Goal: Task Accomplishment & Management: Manage account settings

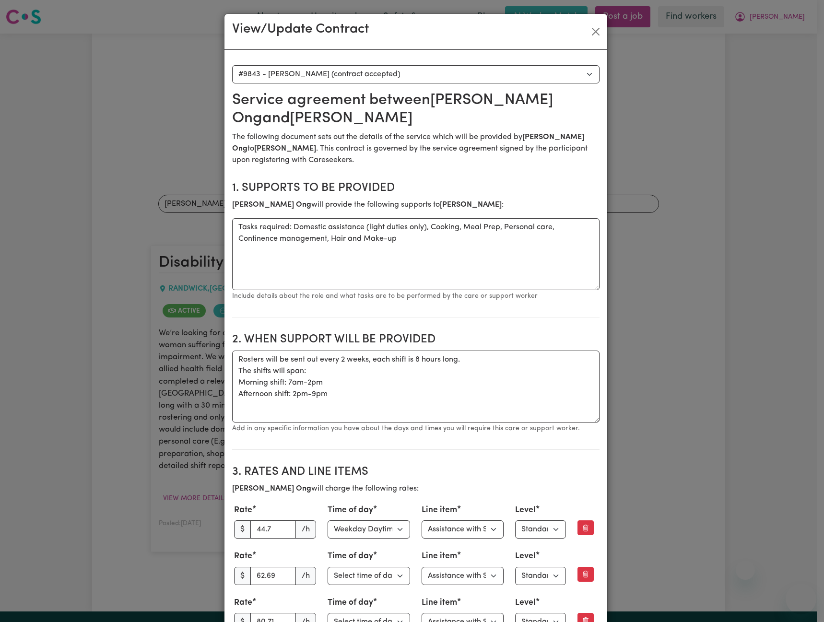
select select "9455"
select select "WEEKDAY_DAYTIME"
select select "ASSISTANCE_SELF_CARE"
select select "ONE"
select select "[DATE]"
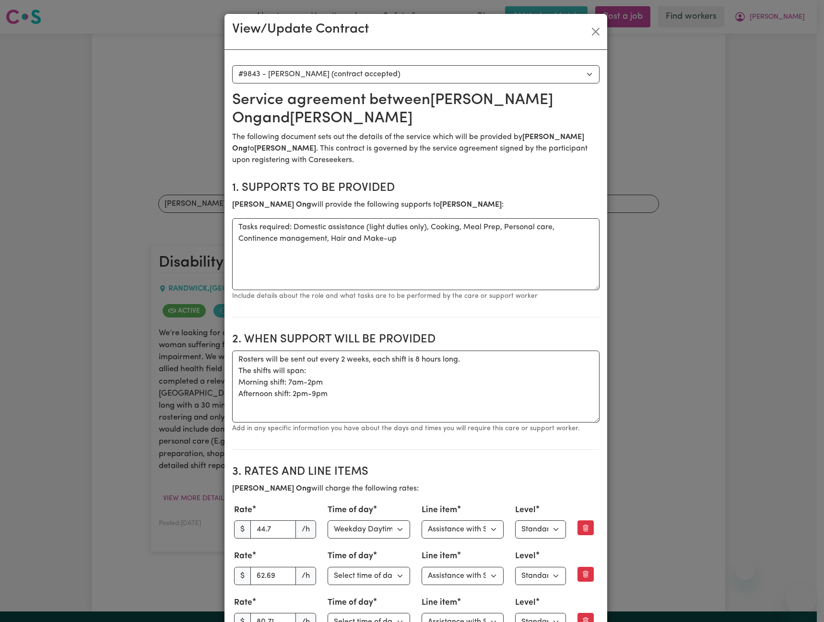
select select "ASSISTANCE_SELF_CARE"
select select "ONE"
select select "[DATE]"
select select "ASSISTANCE_SELF_CARE"
select select "ONE"
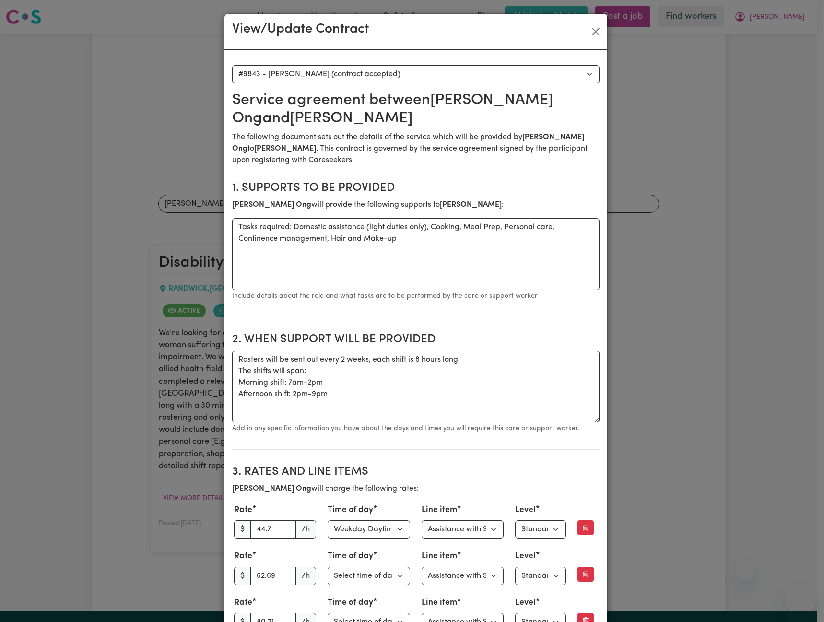
select select "PUBLIC_HOLIDAY"
select select "ASSISTANCE_SELF_CARE"
select select "ONE"
select select "OVERNIGHT_ACTIVE"
select select "OVERNIGHT_ACTIVE_STANDARD"
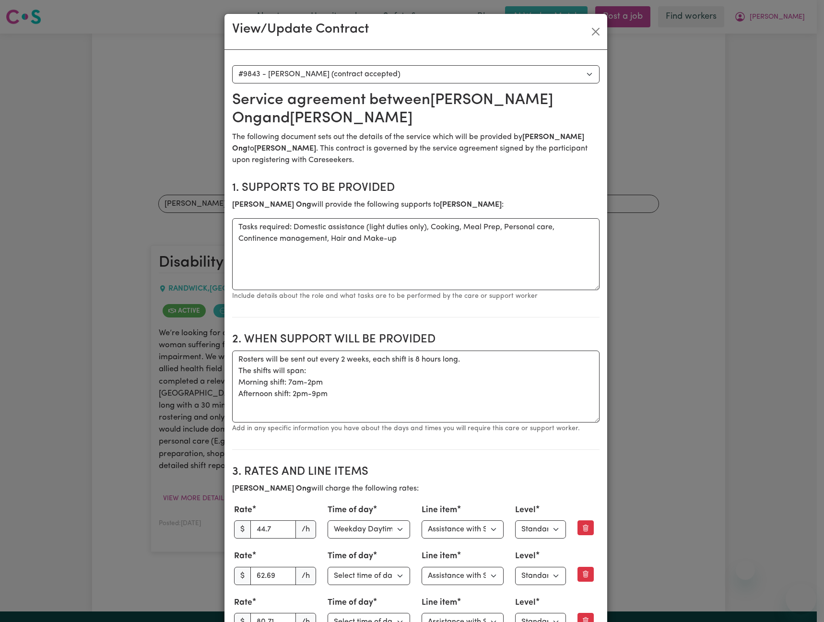
select select "ONE"
click at [588, 30] on button "Close" at bounding box center [595, 31] width 15 height 15
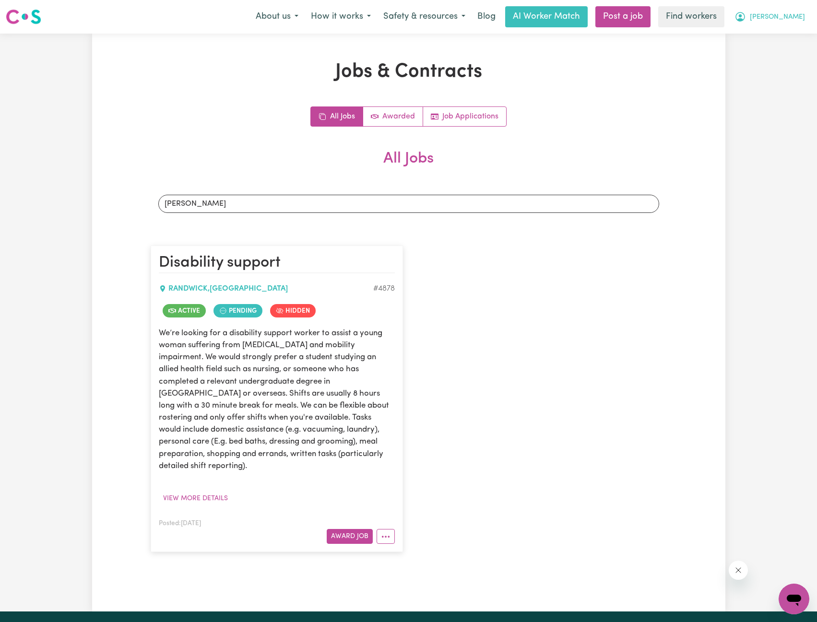
drag, startPoint x: 659, startPoint y: 68, endPoint x: 800, endPoint y: 26, distance: 146.9
click at [660, 68] on h1 "Jobs & Contracts" at bounding box center [409, 71] width 516 height 23
click at [800, 18] on span "[PERSON_NAME]" at bounding box center [777, 17] width 55 height 11
click at [784, 37] on link "My Dashboard" at bounding box center [773, 37] width 76 height 18
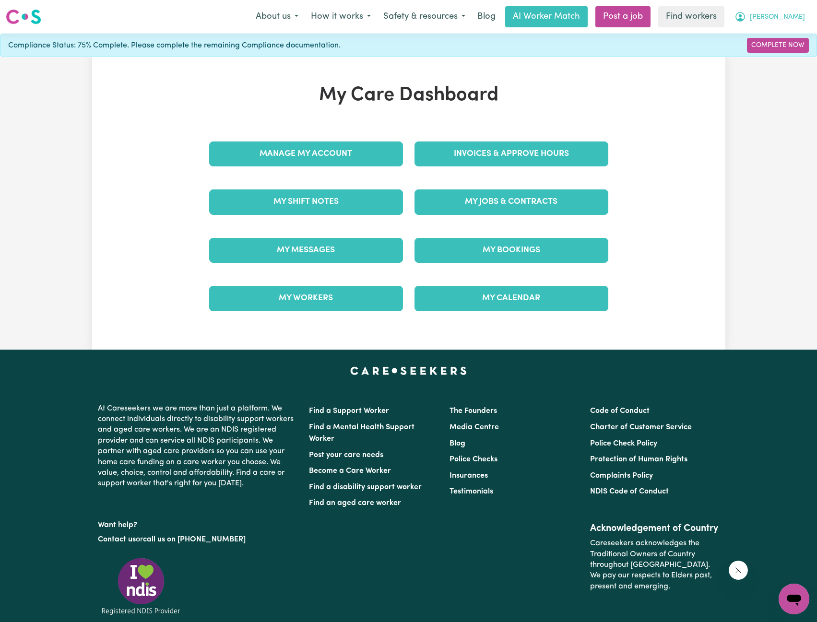
click at [788, 23] on span "[PERSON_NAME]" at bounding box center [777, 17] width 55 height 11
click at [755, 50] on link "Logout" at bounding box center [773, 55] width 76 height 18
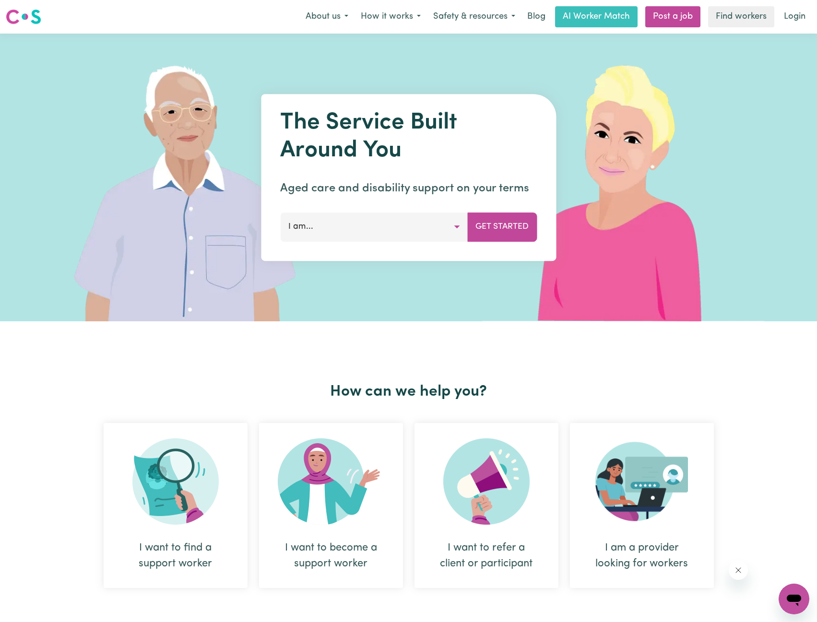
click at [795, 21] on link "Login" at bounding box center [794, 16] width 33 height 21
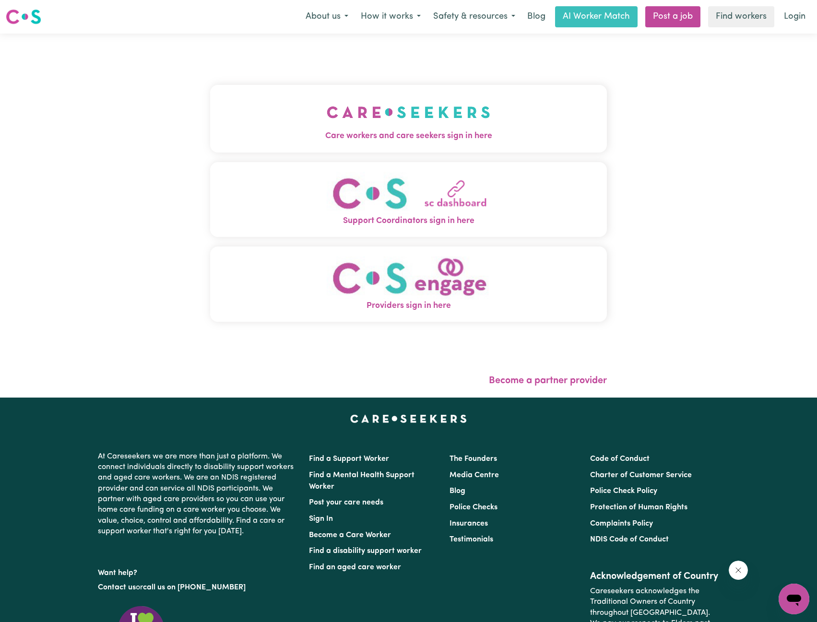
click at [392, 139] on span "Care workers and care seekers sign in here" at bounding box center [408, 136] width 397 height 12
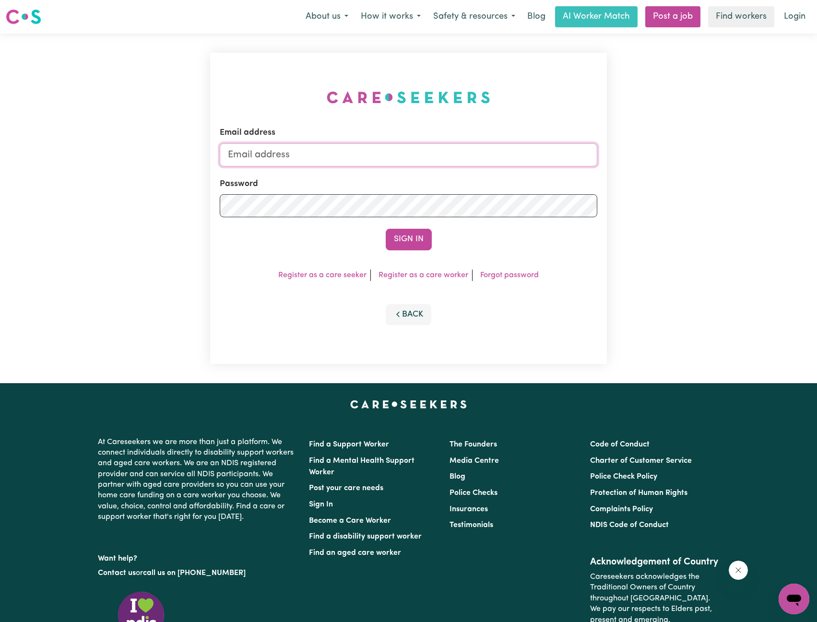
click at [423, 157] on input "Email address" at bounding box center [409, 154] width 378 height 23
drag, startPoint x: 277, startPoint y: 157, endPoint x: 449, endPoint y: 172, distance: 172.3
click at [449, 172] on form "Email address [EMAIL_ADDRESS][PERSON_NAME][DOMAIN_NAME] Password Sign In" at bounding box center [409, 188] width 378 height 123
type input "[EMAIL_ADDRESS][DOMAIN_NAME]"
click at [406, 240] on button "Sign In" at bounding box center [409, 239] width 46 height 21
